Goal: Transaction & Acquisition: Book appointment/travel/reservation

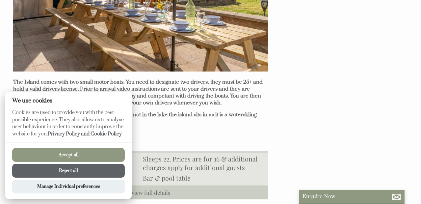
scroll to position [453, 0]
click at [72, 150] on button "Accept all" at bounding box center [68, 155] width 113 height 14
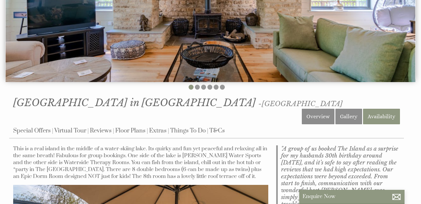
scroll to position [169, 0]
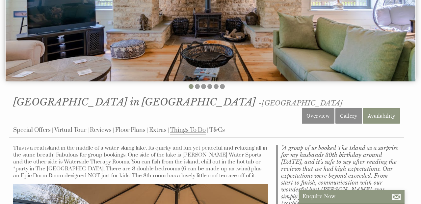
click at [188, 126] on link "Things To Do" at bounding box center [188, 130] width 36 height 8
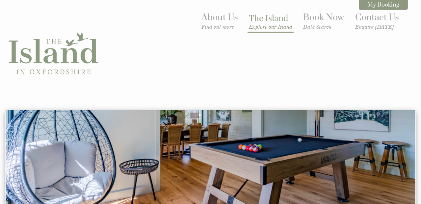
click at [285, 17] on link "The Island Explore our Island" at bounding box center [270, 21] width 43 height 18
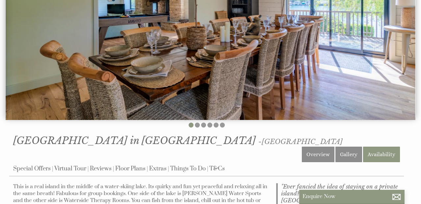
scroll to position [132, 0]
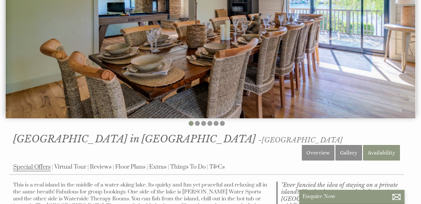
click at [32, 163] on link "Special Offers" at bounding box center [32, 167] width 38 height 8
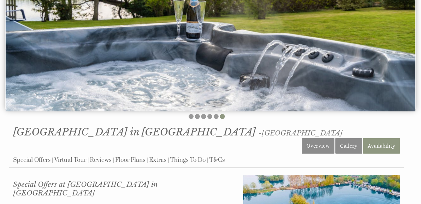
scroll to position [140, 0]
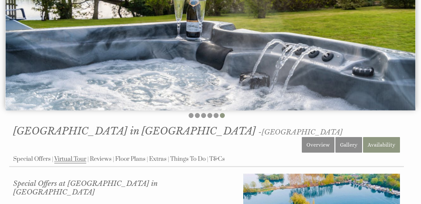
click at [72, 155] on link "Virtual Tour" at bounding box center [70, 159] width 32 height 8
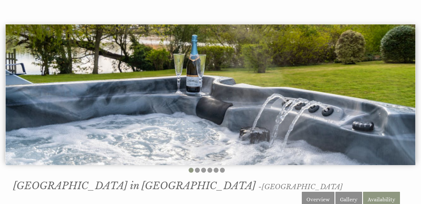
scroll to position [81, 0]
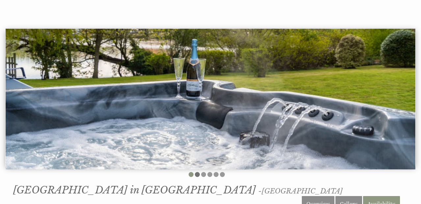
click at [197, 173] on li at bounding box center [197, 174] width 5 height 5
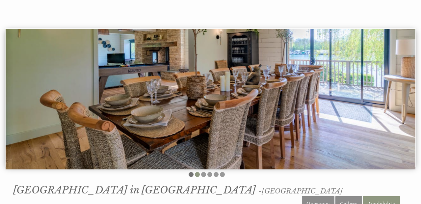
click at [193, 172] on li at bounding box center [191, 174] width 5 height 5
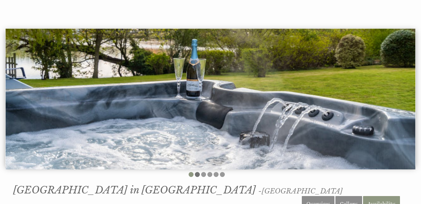
click at [197, 172] on li at bounding box center [197, 174] width 5 height 5
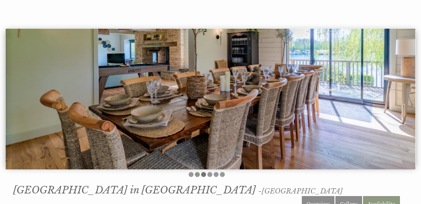
click at [206, 172] on li at bounding box center [203, 174] width 5 height 5
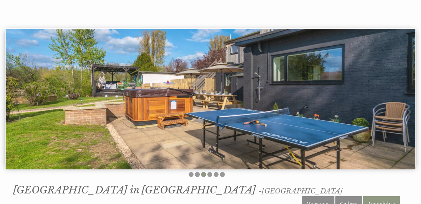
click at [213, 172] on ul at bounding box center [206, 175] width 395 height 7
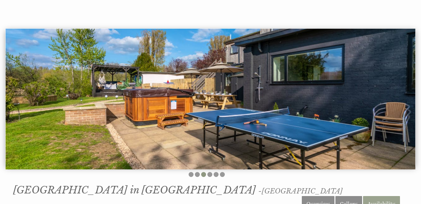
click at [382, 196] on link "Availability" at bounding box center [381, 203] width 37 height 15
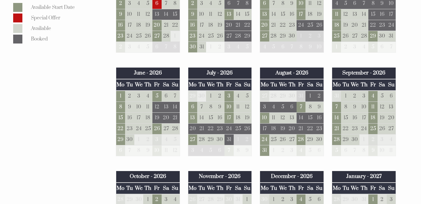
scroll to position [455, 0]
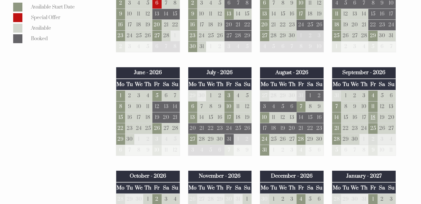
click at [374, 112] on td "18" at bounding box center [373, 117] width 9 height 11
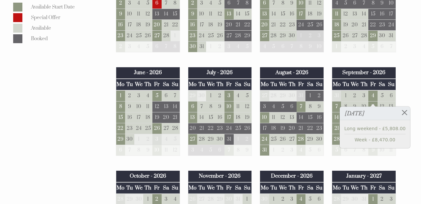
click at [392, 112] on td "20" at bounding box center [391, 117] width 9 height 11
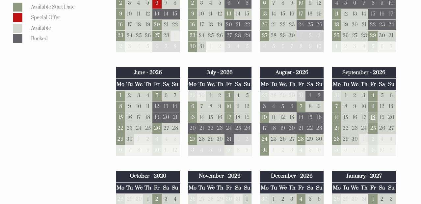
click at [373, 112] on td "18" at bounding box center [373, 117] width 9 height 11
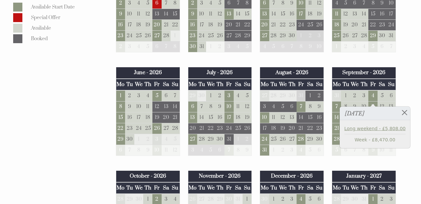
click at [386, 129] on link "Long weekend - £5,808.00" at bounding box center [374, 128] width 61 height 7
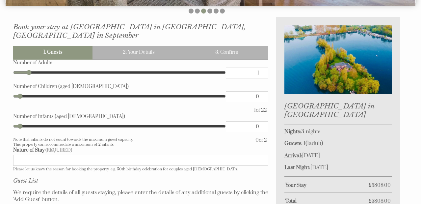
scroll to position [244, 0]
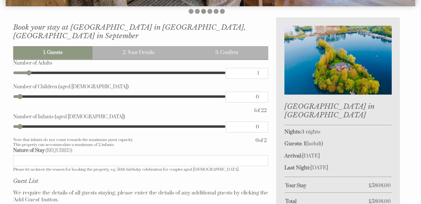
type input "2"
type input "3"
type input "4"
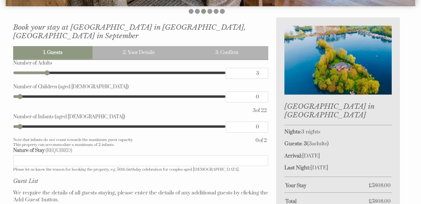
type input "4"
type input "5"
type input "6"
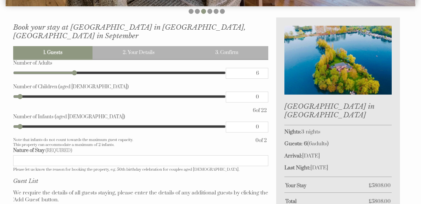
type input "7"
type input "8"
type input "9"
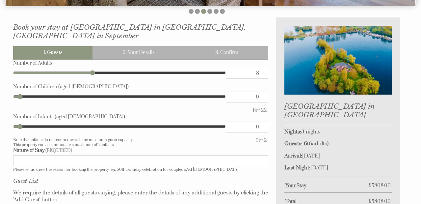
type input "9"
type input "10"
type input "11"
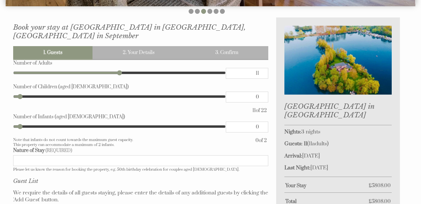
type input "12"
type input "13"
type input "14"
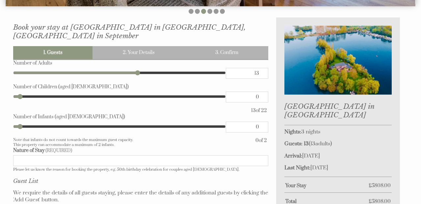
type input "14"
type input "15"
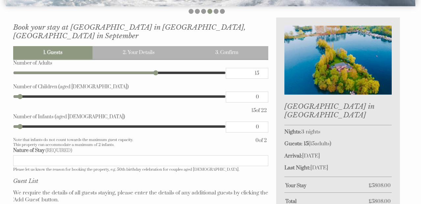
type input "16"
type input "17"
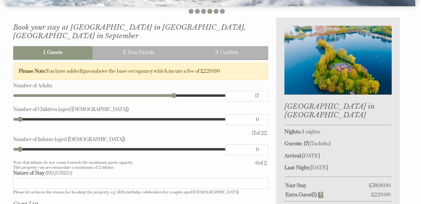
type input "18"
type input "19"
type input "18"
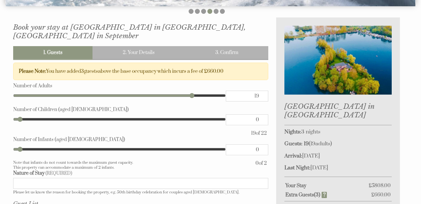
type input "18"
type input "17"
type input "16"
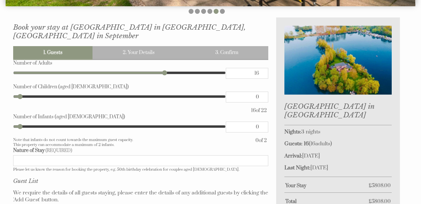
drag, startPoint x: 31, startPoint y: 59, endPoint x: 162, endPoint y: 74, distance: 131.9
type input "16"
click at [162, 74] on div "Number of Adults 16 Number of Children (aged [DEMOGRAPHIC_DATA]) 0 16 of 22" at bounding box center [140, 87] width 255 height 54
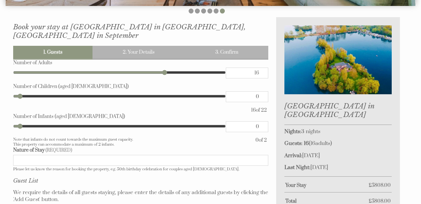
scroll to position [243, 0]
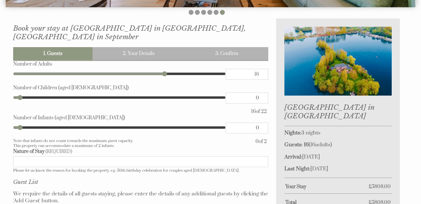
type input "17"
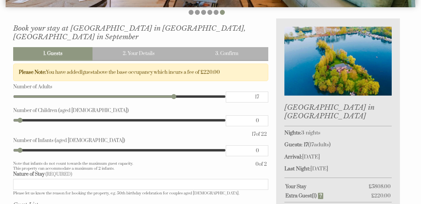
click at [261, 92] on input "17" at bounding box center [247, 97] width 42 height 11
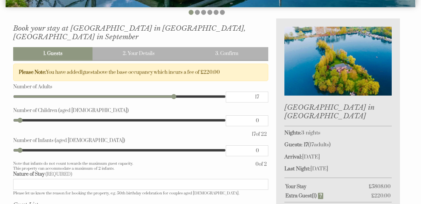
type input "18"
click at [261, 92] on input "18" at bounding box center [247, 97] width 42 height 11
type input "19"
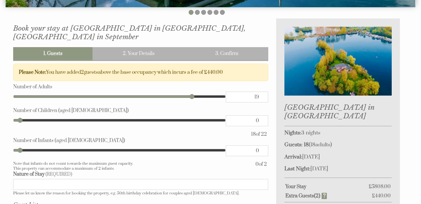
click at [261, 92] on input "19" at bounding box center [247, 97] width 42 height 11
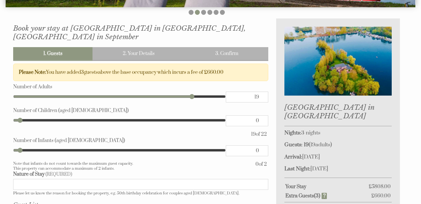
type input "18"
click at [261, 92] on input "18" at bounding box center [247, 97] width 42 height 11
type input "17"
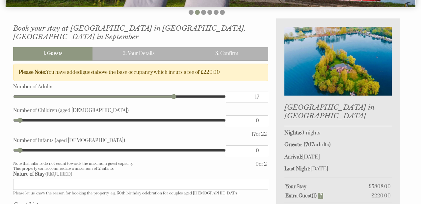
click at [261, 92] on input "17" at bounding box center [247, 97] width 42 height 11
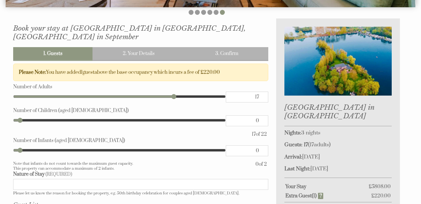
type input "18"
click at [262, 92] on input "18" at bounding box center [247, 97] width 42 height 11
type input "19"
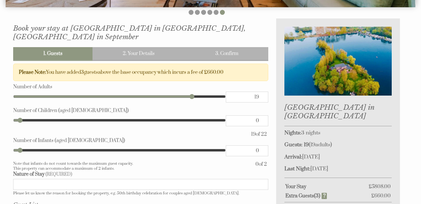
click at [262, 92] on input "19" at bounding box center [247, 97] width 42 height 11
type input "20"
click at [262, 92] on input "20" at bounding box center [247, 97] width 42 height 11
type input "21"
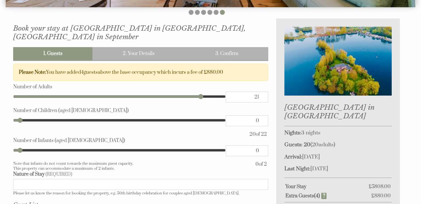
type input "21"
click at [262, 92] on input "21" at bounding box center [247, 97] width 42 height 11
type input "22"
click at [262, 92] on input "22" at bounding box center [247, 97] width 42 height 11
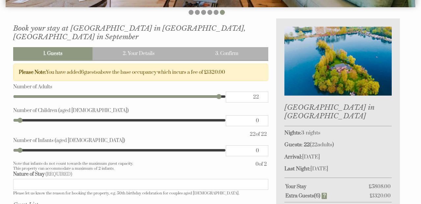
click at [262, 92] on input "22" at bounding box center [247, 97] width 42 height 11
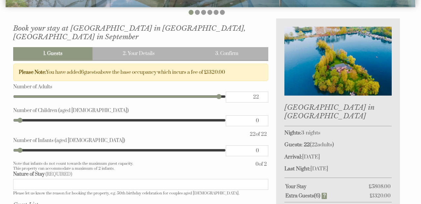
click at [262, 92] on input "22" at bounding box center [247, 97] width 42 height 11
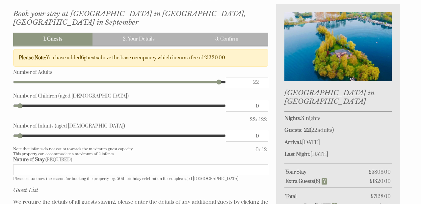
scroll to position [238, 0]
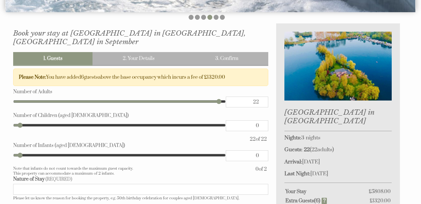
type input "21"
type input "20"
type input "19"
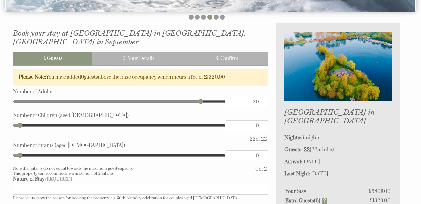
type input "19"
type input "18"
type input "17"
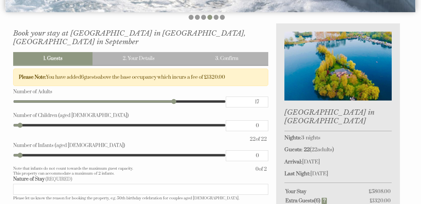
type input "16"
type input "14"
type input "13"
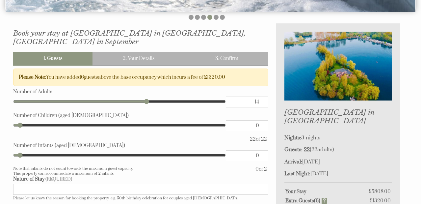
type input "13"
type input "12"
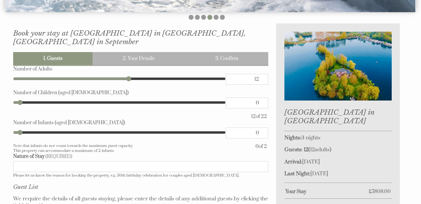
type input "11"
type input "10"
type input "9"
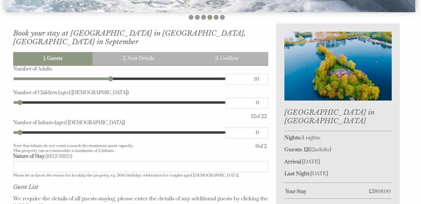
type input "9"
type input "8"
type input "7"
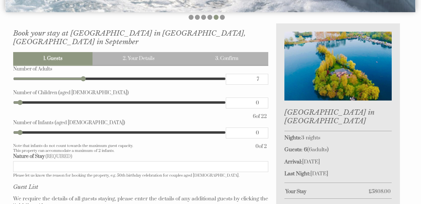
type input "6"
type input "5"
type input "4"
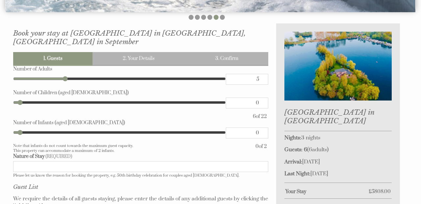
type input "4"
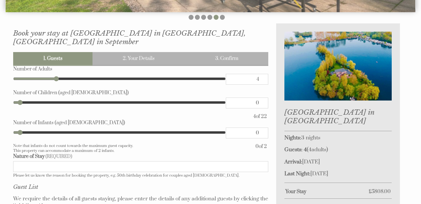
drag, startPoint x: 218, startPoint y: 90, endPoint x: 55, endPoint y: 83, distance: 162.8
type input "4"
click at [55, 83] on div "Number of Adults 4 Number of Children (aged [DEMOGRAPHIC_DATA]) 0 4 of 22" at bounding box center [140, 93] width 255 height 54
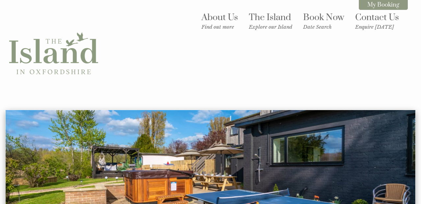
scroll to position [0, 0]
click at [256, 16] on link "The Island Explore our Island" at bounding box center [270, 21] width 43 height 18
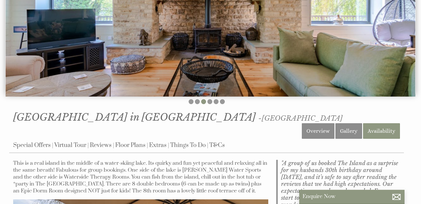
scroll to position [153, 0]
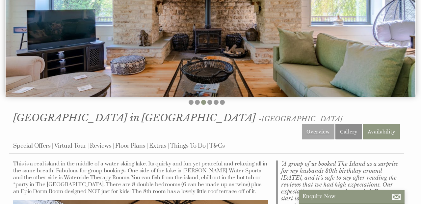
click at [327, 124] on link "Overview" at bounding box center [318, 131] width 33 height 15
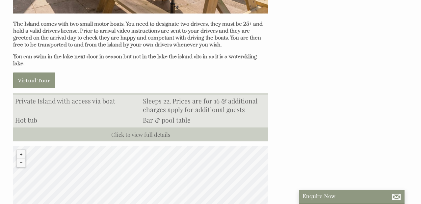
scroll to position [509, 0]
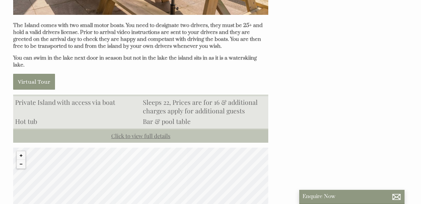
click at [158, 128] on link "Click to view full details" at bounding box center [140, 135] width 255 height 14
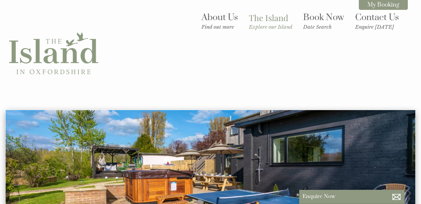
scroll to position [0, 0]
